Goal: Information Seeking & Learning: Learn about a topic

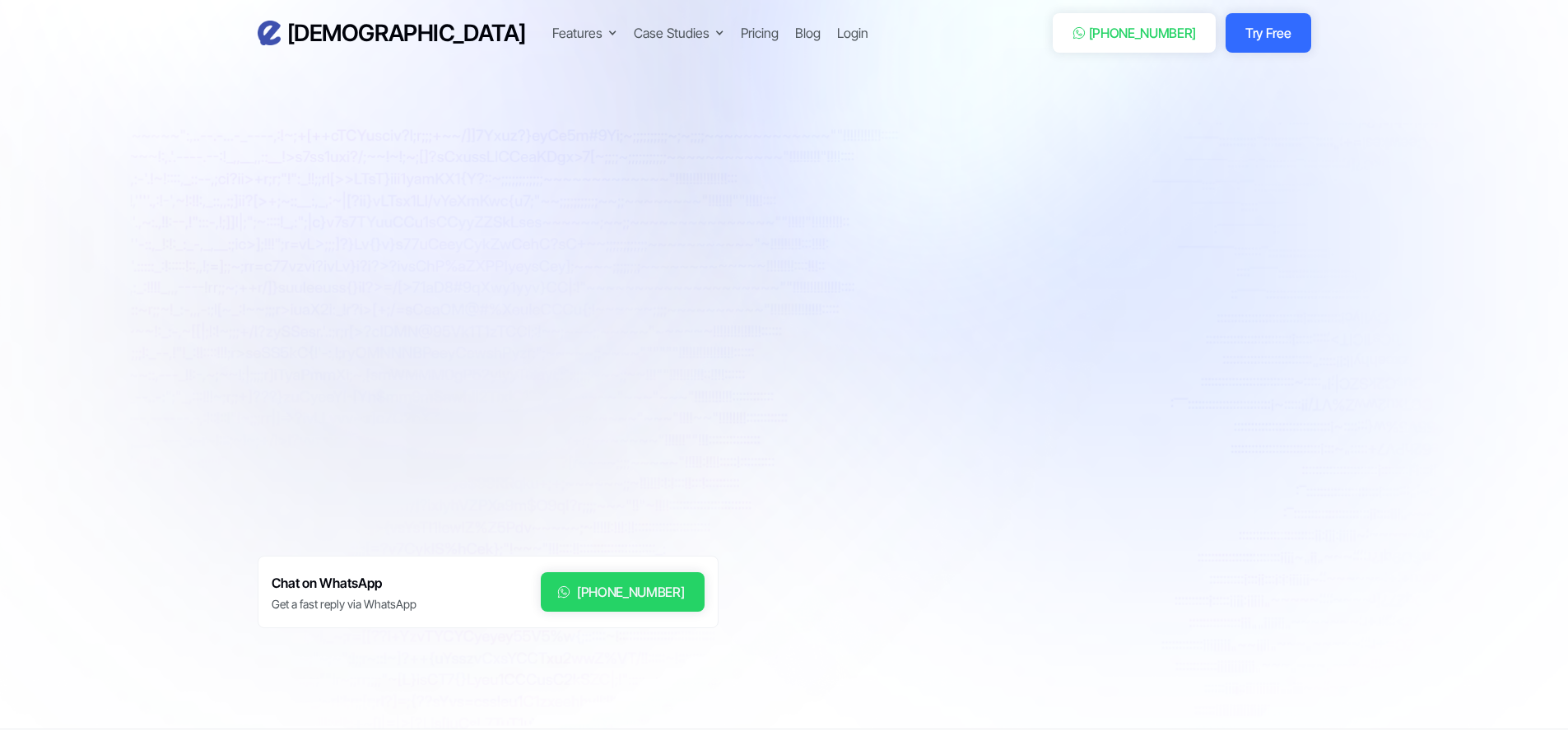
click at [833, 416] on div "**********" at bounding box center [784, 413] width 1054 height 630
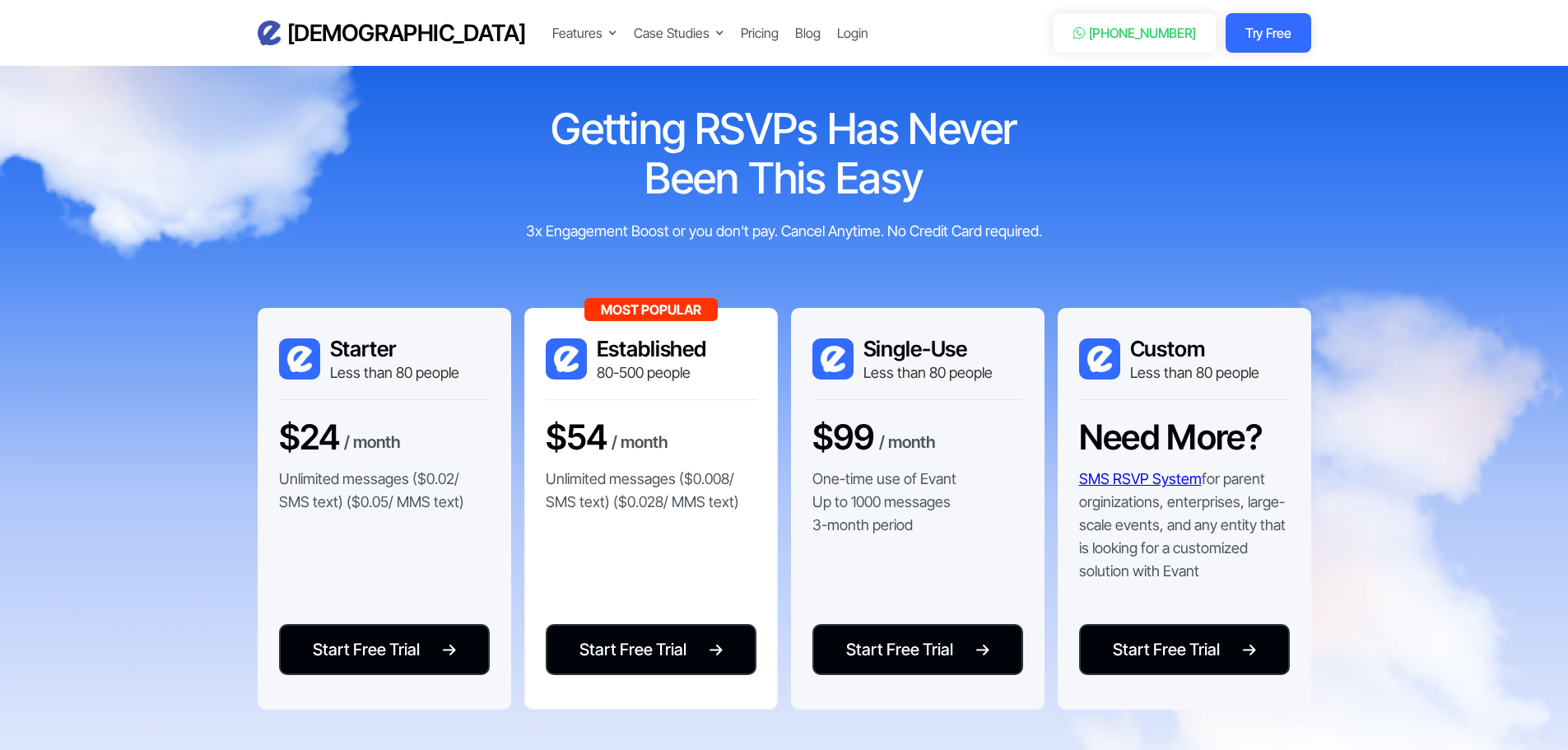
scroll to position [3214, 0]
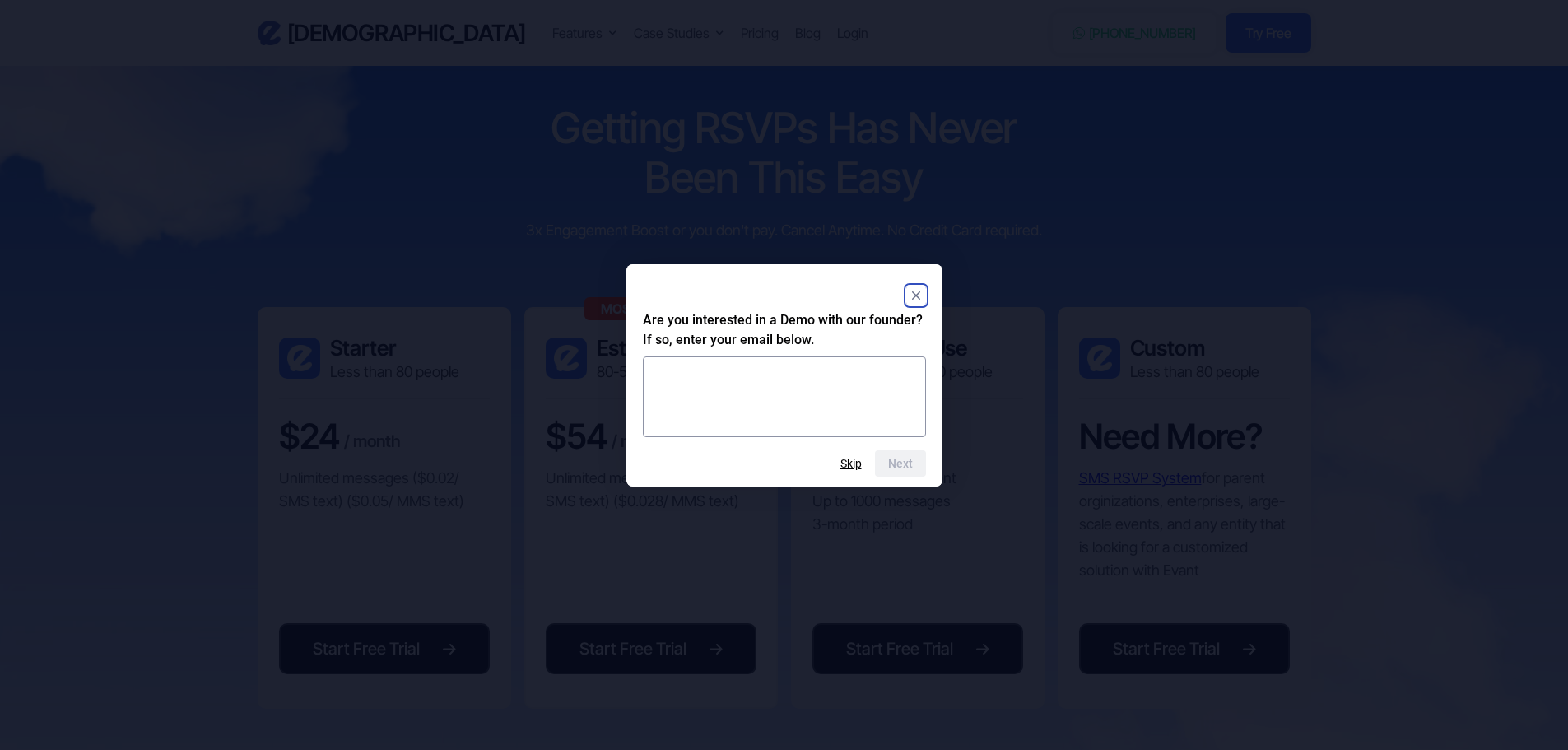
click at [915, 287] on rect "Close" at bounding box center [916, 296] width 20 height 20
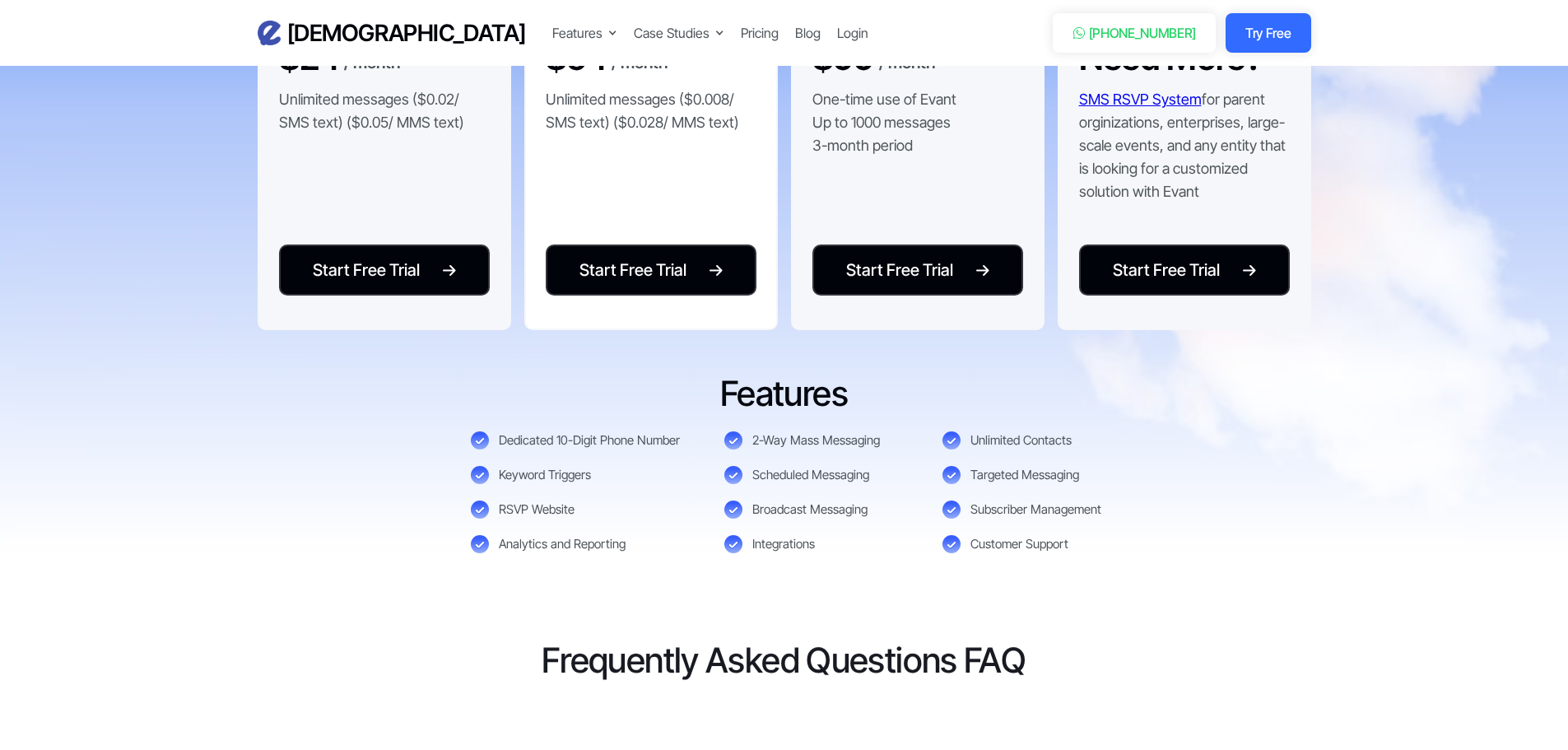
scroll to position [3594, 0]
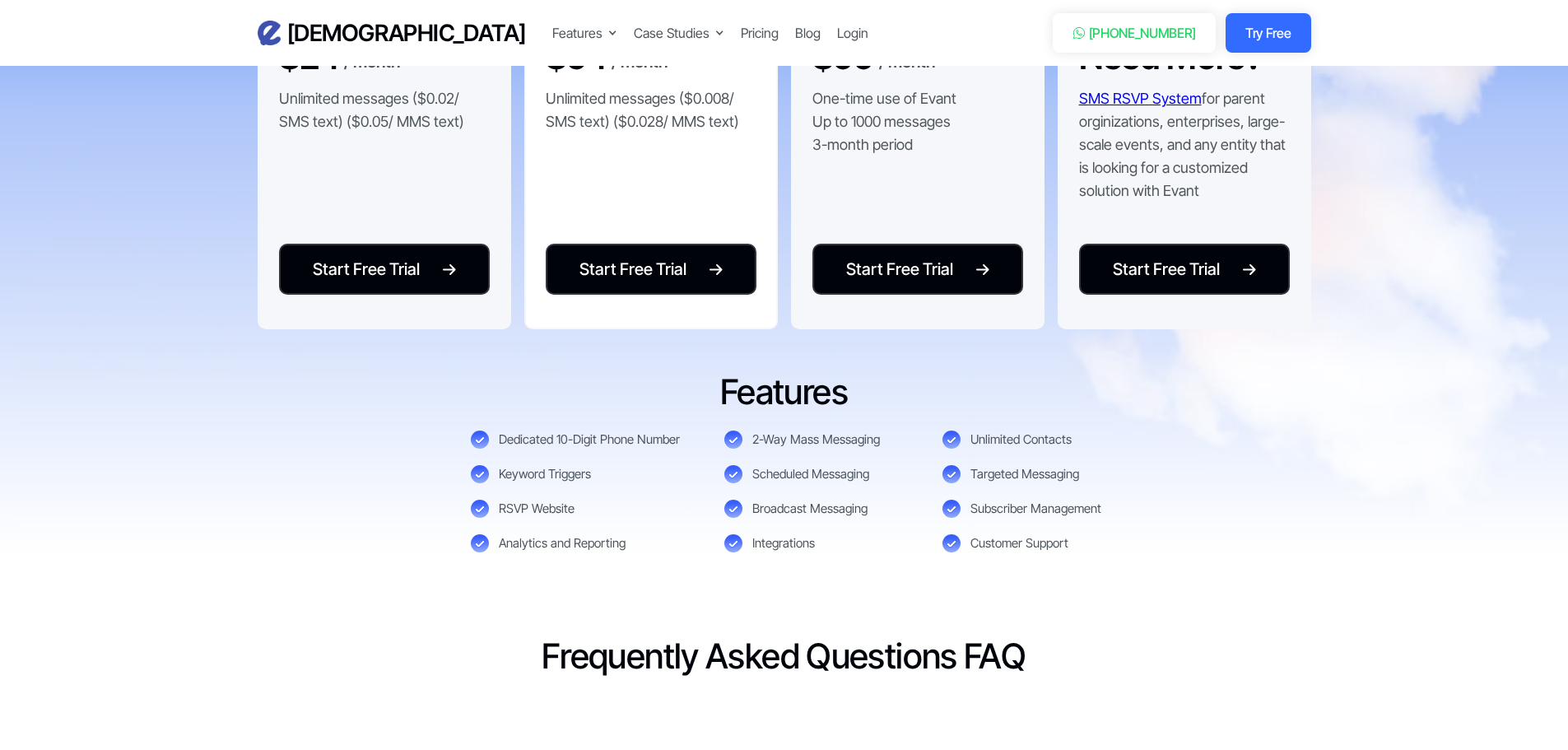
click at [784, 372] on h3 "Features" at bounding box center [784, 392] width 546 height 44
click at [735, 403] on h3 "Features" at bounding box center [784, 392] width 546 height 44
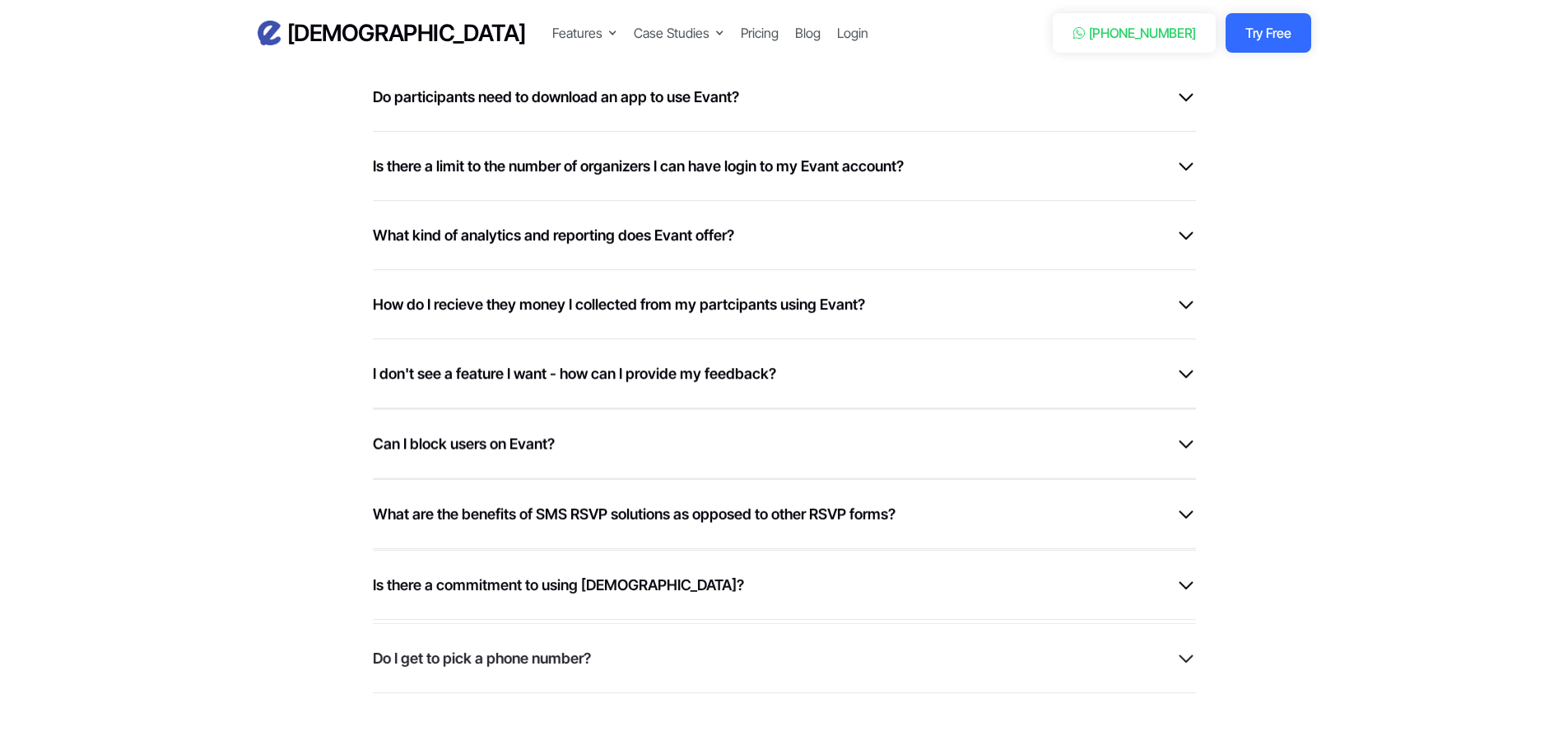
scroll to position [4454, 0]
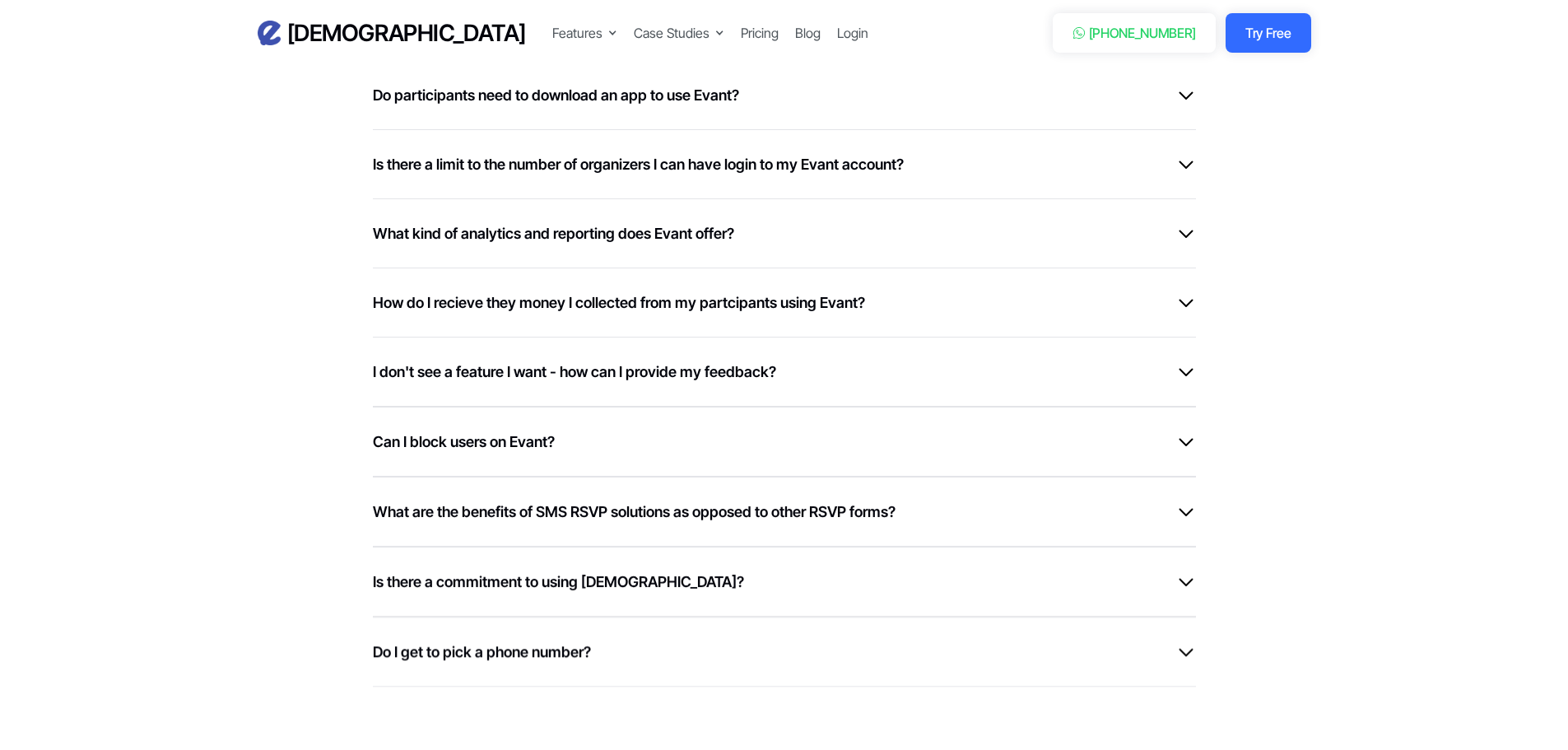
click at [703, 377] on h6 "I don't see a feature I want - how can I provide my feedback?" at bounding box center [575, 372] width 404 height 22
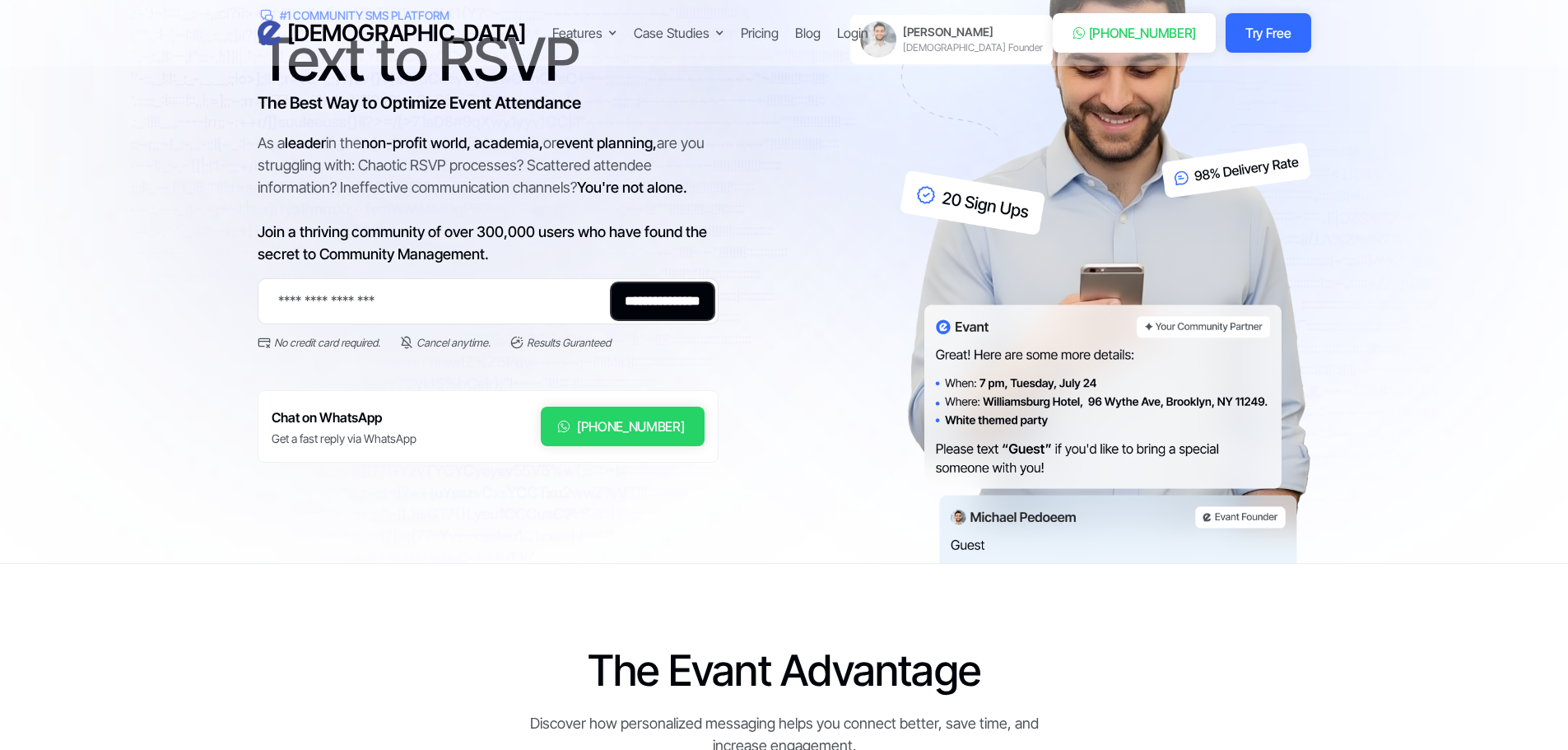
scroll to position [0, 0]
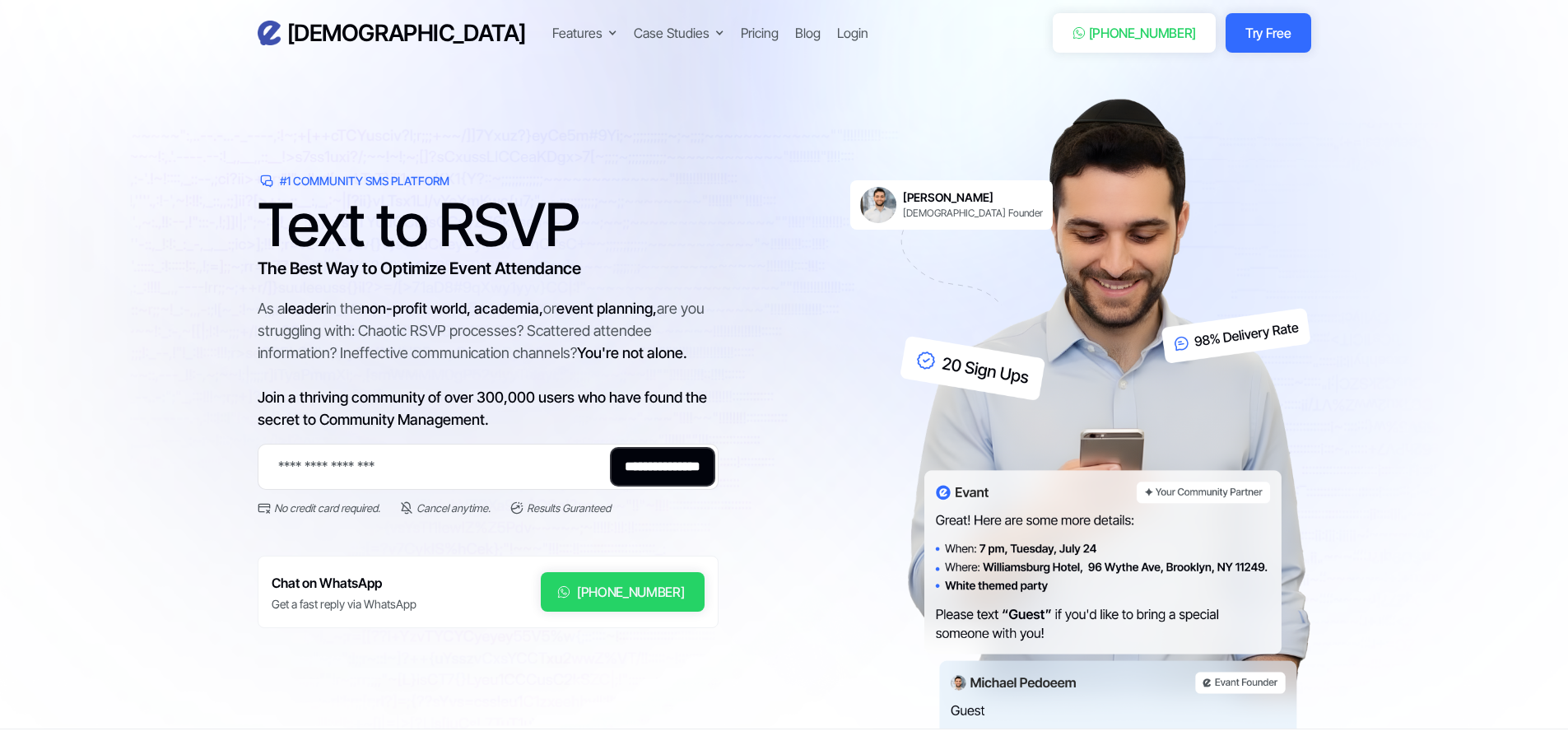
click at [891, 191] on link "[PERSON_NAME] Founder" at bounding box center [952, 204] width 203 height 49
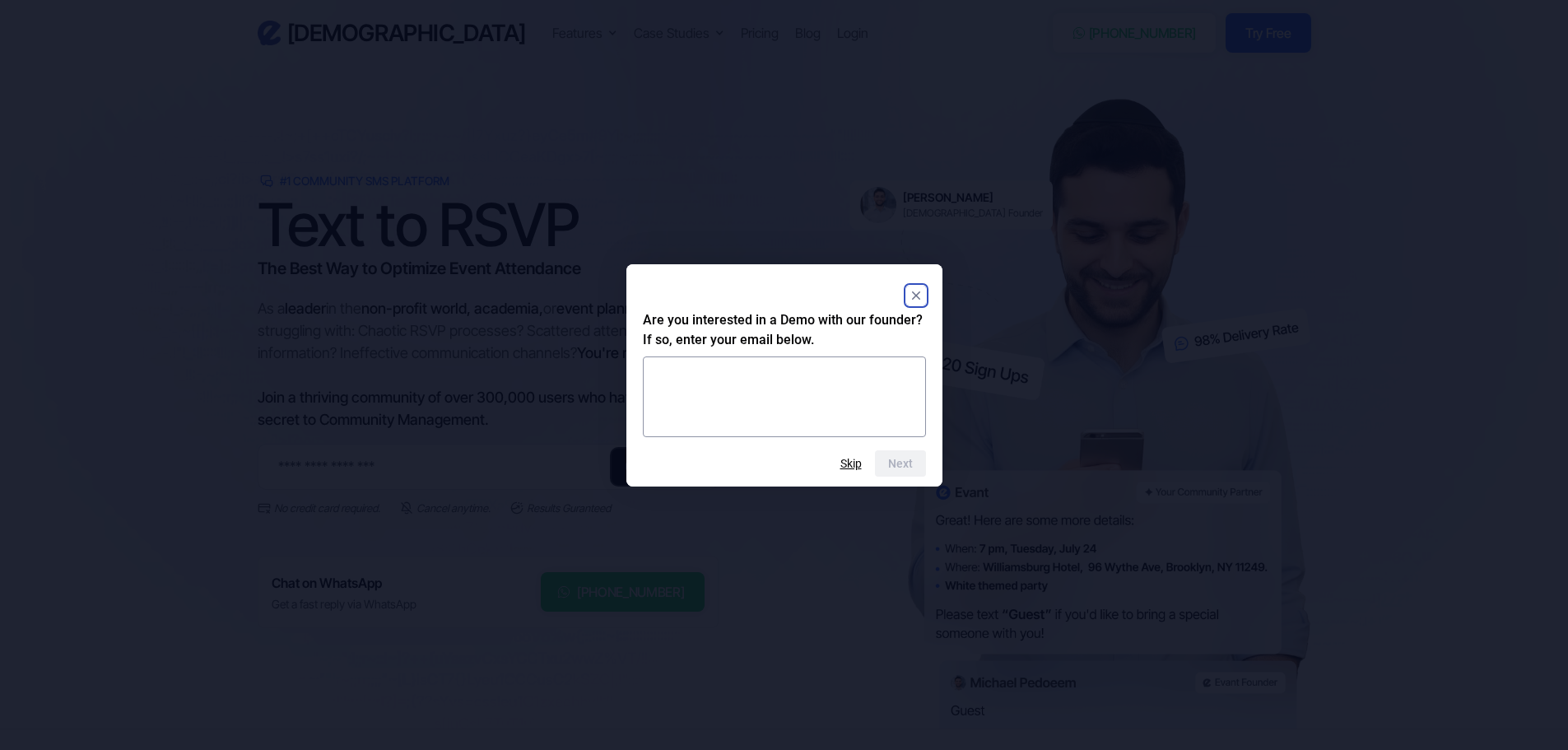
click at [1389, 225] on html "Evant Features Text-to-RSVP & Event Check-In Targeted Messaging & Scheduled Sen…" at bounding box center [784, 375] width 1568 height 750
click at [916, 286] on icon "Close" at bounding box center [916, 296] width 20 height 20
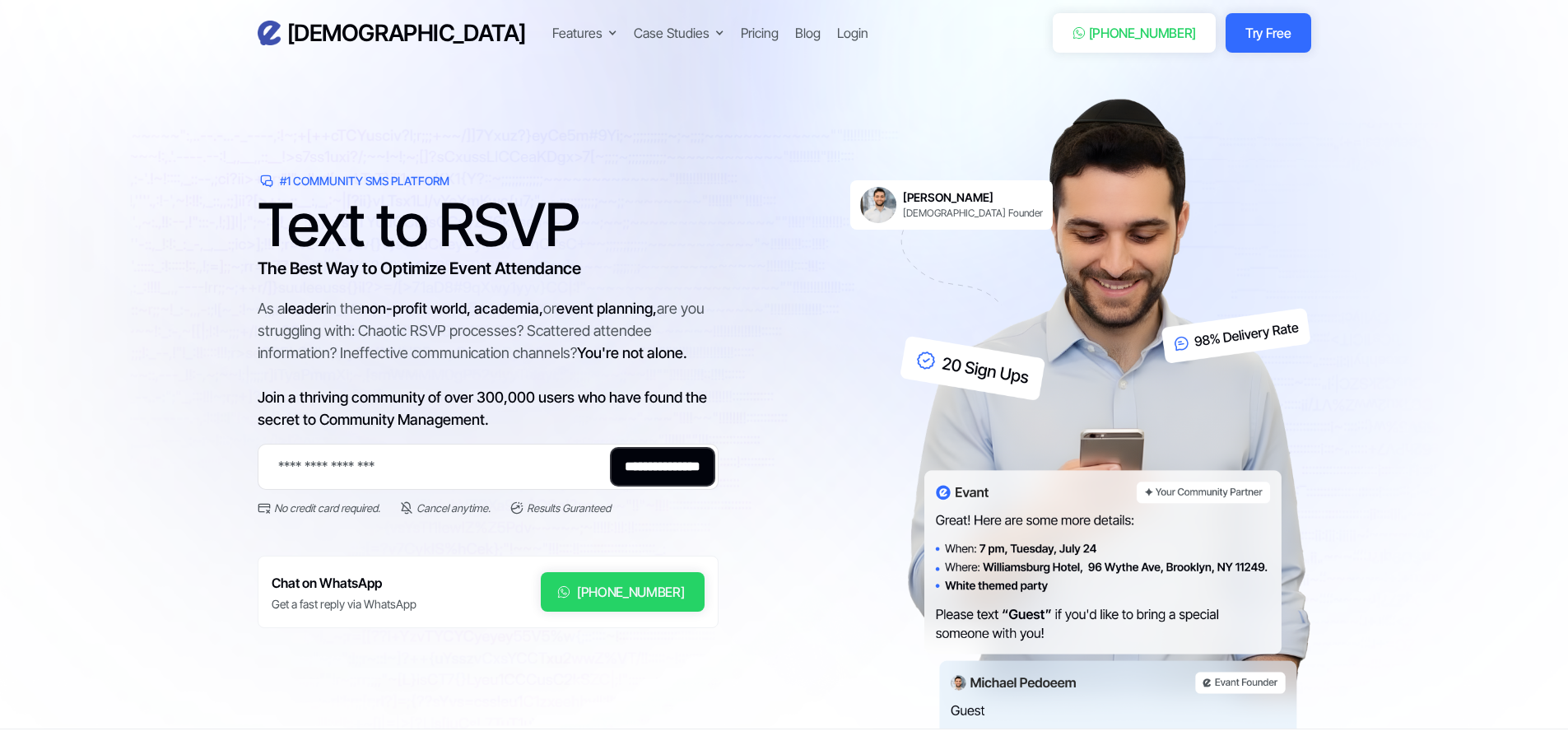
click at [507, 243] on h1 "Text to RSVP" at bounding box center [488, 224] width 461 height 49
click at [443, 241] on h1 "Text to RSVP" at bounding box center [488, 224] width 461 height 49
